Goal: Consume media (video, audio)

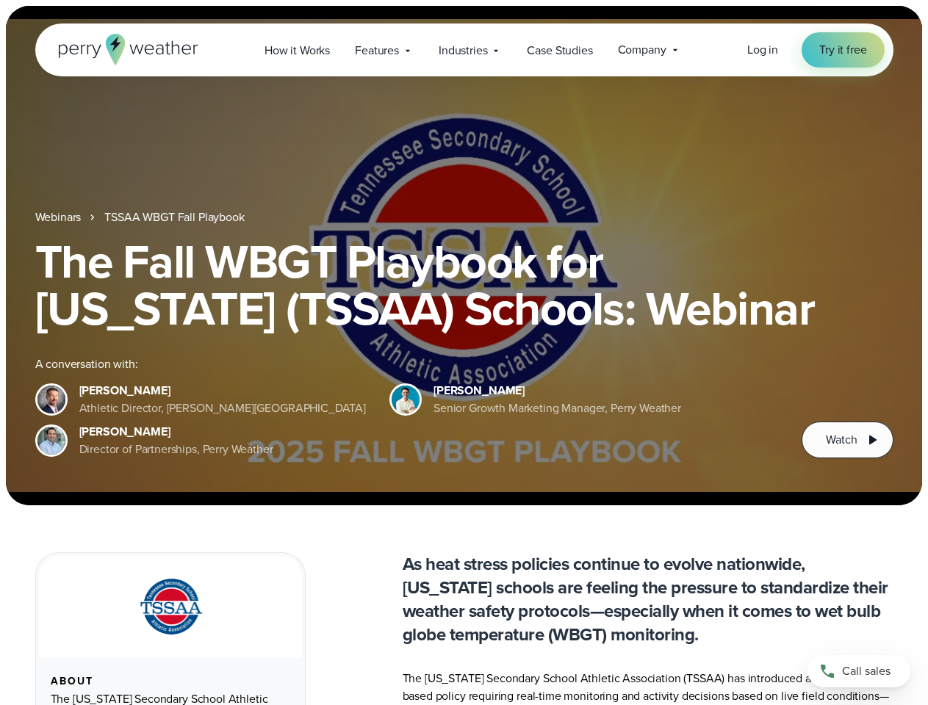
click at [464, 353] on div "The Fall WBGT Playbook for [US_STATE] (TSSAA) Schools: Webinar A conversation w…" at bounding box center [464, 348] width 858 height 220
click at [464, 50] on span "Industries" at bounding box center [463, 51] width 49 height 18
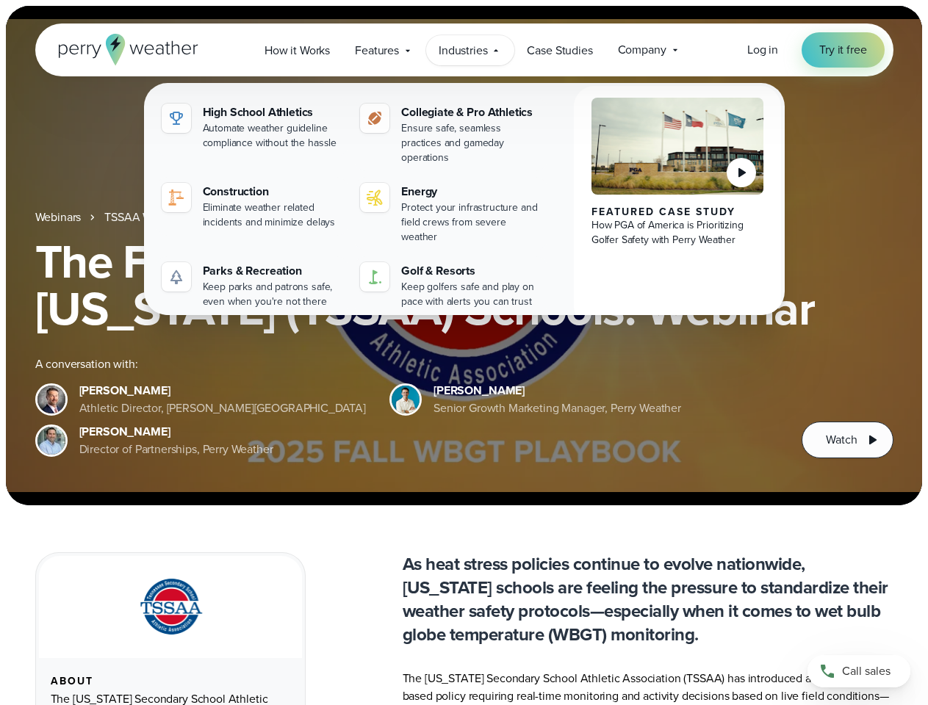
click at [464, 256] on h1 "The Fall WBGT Playbook for [US_STATE] (TSSAA) Schools: Webinar" at bounding box center [464, 285] width 858 height 94
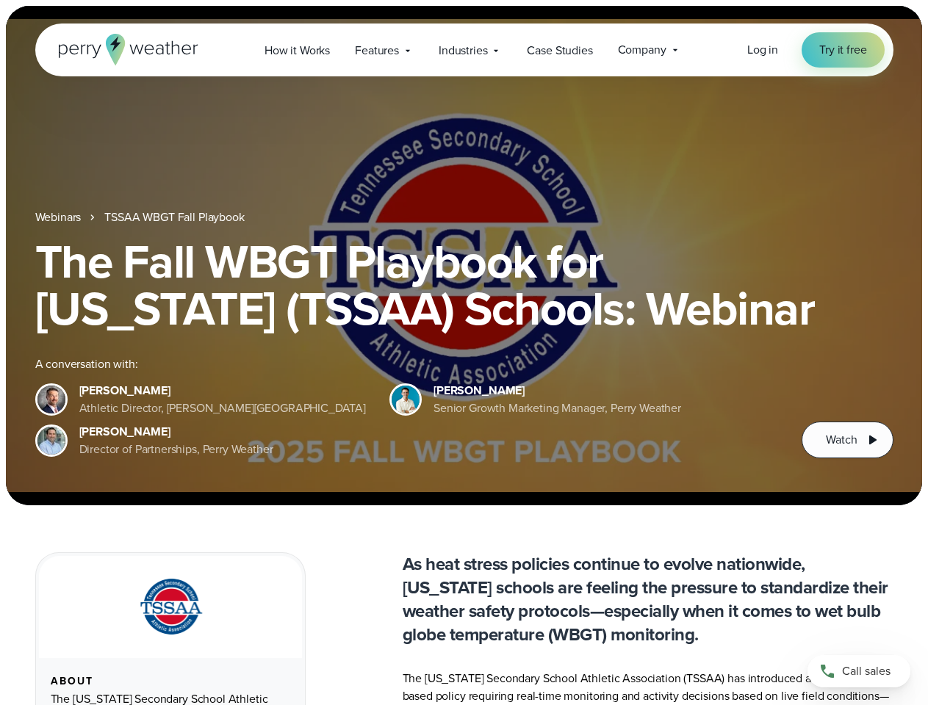
click at [176, 218] on link "TSSAA WBGT Fall Playbook" at bounding box center [174, 218] width 140 height 18
click at [847, 440] on span "Watch" at bounding box center [841, 440] width 31 height 18
